Goal: Transaction & Acquisition: Purchase product/service

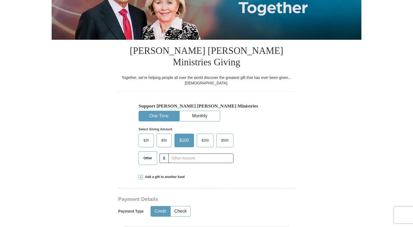
scroll to position [98, 0]
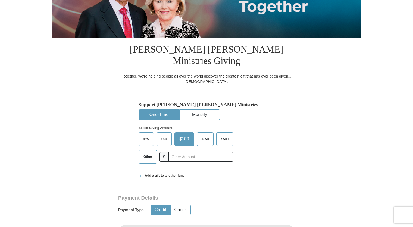
click at [150, 153] on span "Other" at bounding box center [148, 157] width 14 height 8
click at [0, 0] on input "Other" at bounding box center [0, 0] width 0 height 0
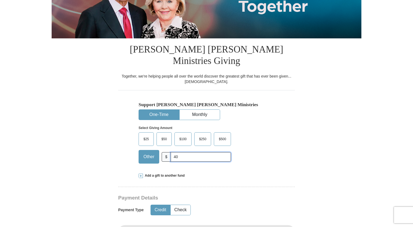
type input "40"
click at [287, 98] on div "Support [PERSON_NAME] [PERSON_NAME] Ministries One-Time Monthly Select Giving A…" at bounding box center [206, 128] width 177 height 77
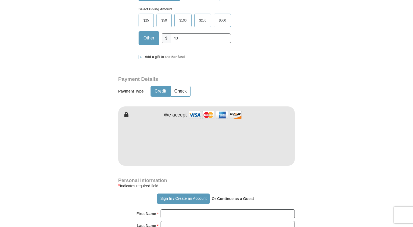
scroll to position [217, 0]
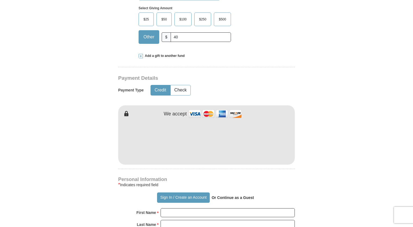
click at [339, 65] on form "Already have an account? Sign in for faster giving. Don't have an account? Crea…" at bounding box center [207, 145] width 310 height 682
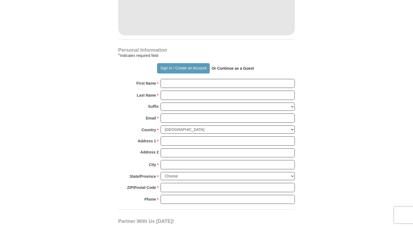
scroll to position [348, 0]
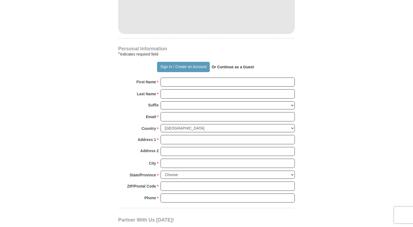
click at [244, 65] on strong "Or Continue as a Guest" at bounding box center [233, 67] width 42 height 4
click at [222, 77] on input "First Name *" at bounding box center [228, 81] width 134 height 9
type input "[PERSON_NAME]"
type input "[EMAIL_ADDRESS][DOMAIN_NAME]"
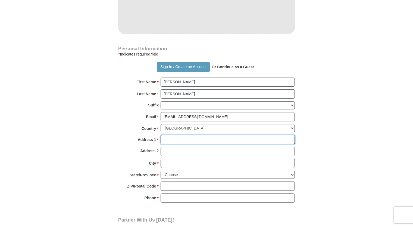
type input "1510 Ranger Loop"
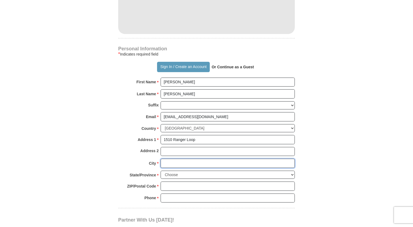
type input "Woodbridge"
select select "VA"
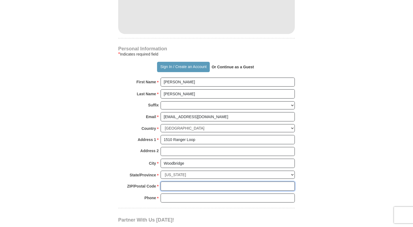
type input "22191"
type input "5714275857"
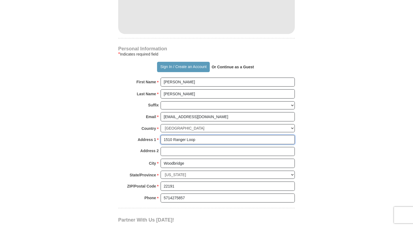
click at [197, 135] on input "1510 Ranger Loop" at bounding box center [228, 139] width 134 height 9
type input "1"
type input "[STREET_ADDRESS]"
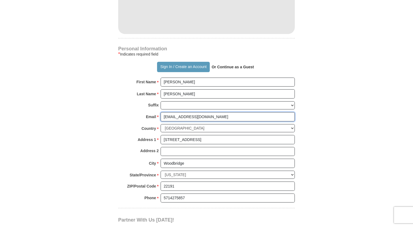
click at [204, 112] on input "[EMAIL_ADDRESS][DOMAIN_NAME]" at bounding box center [228, 116] width 134 height 9
type input "a"
type input "[EMAIL_ADDRESS][DOMAIN_NAME]"
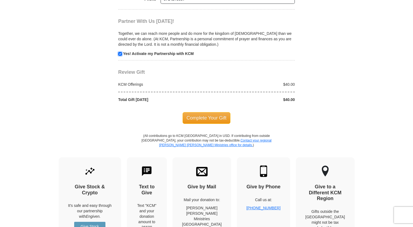
click at [120, 52] on input "checkbox" at bounding box center [120, 54] width 4 height 4
checkbox input "false"
click at [203, 112] on span "Complete Your Gift" at bounding box center [207, 117] width 48 height 11
